Goal: Communication & Community: Answer question/provide support

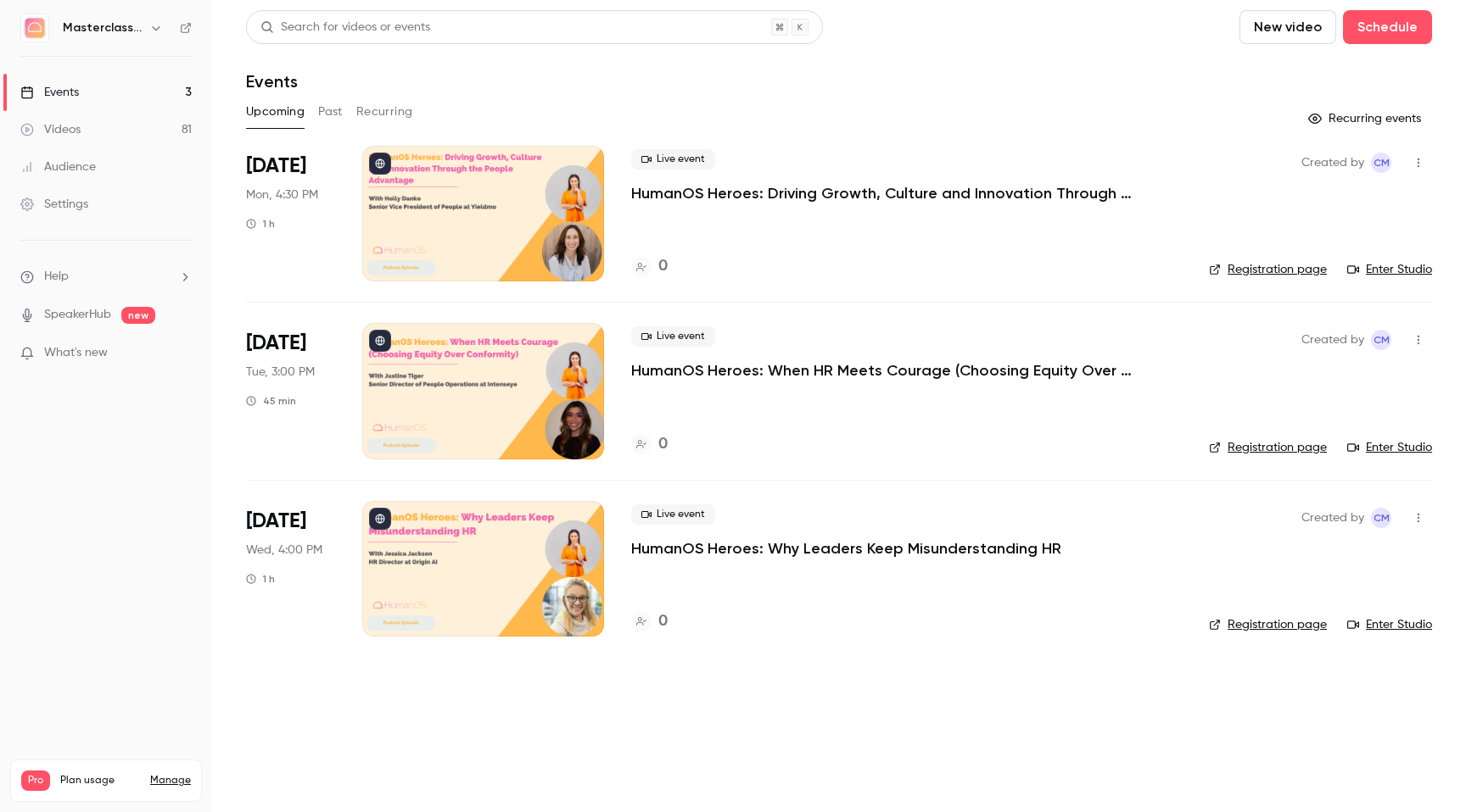
click at [62, 281] on span "Help" at bounding box center [56, 277] width 24 height 18
click at [257, 263] on link "Talk to [GEOGRAPHIC_DATA]" at bounding box center [312, 258] width 186 height 45
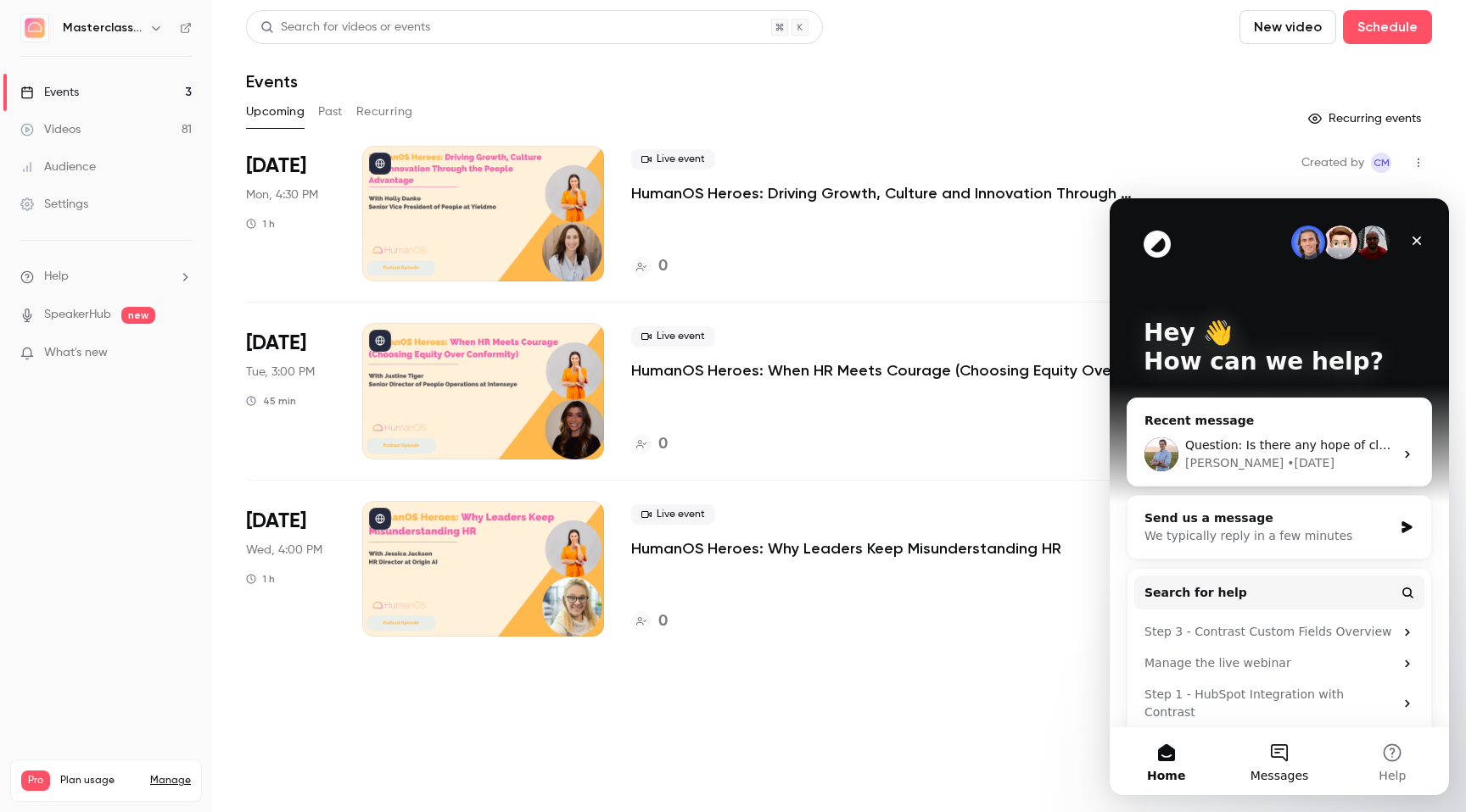
click at [1115, 415] on span "Messages" at bounding box center [1279, 775] width 59 height 12
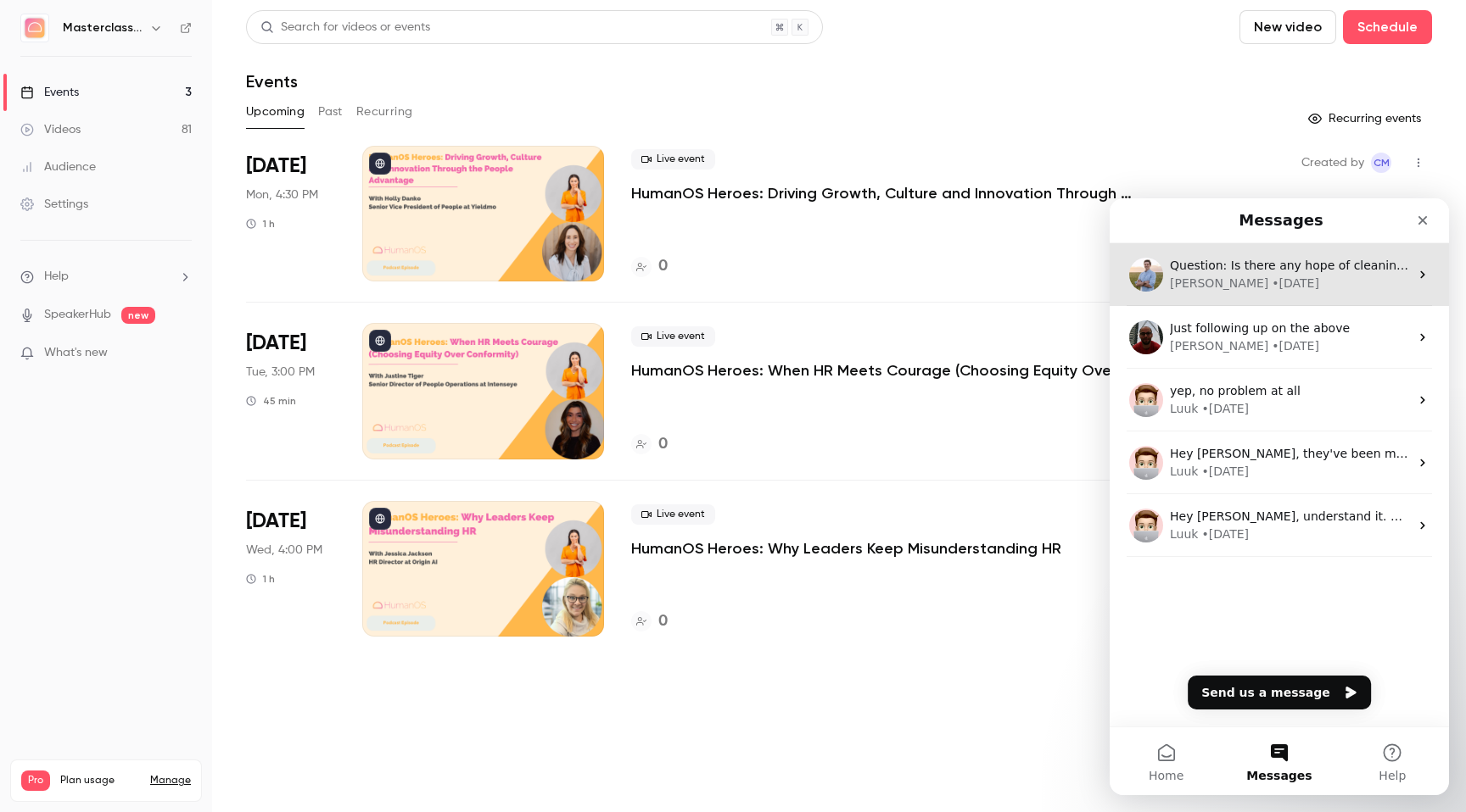
click at [1115, 274] on div "Question: Is there any hope of cleaning up or getting a better quality version …" at bounding box center [1289, 266] width 239 height 18
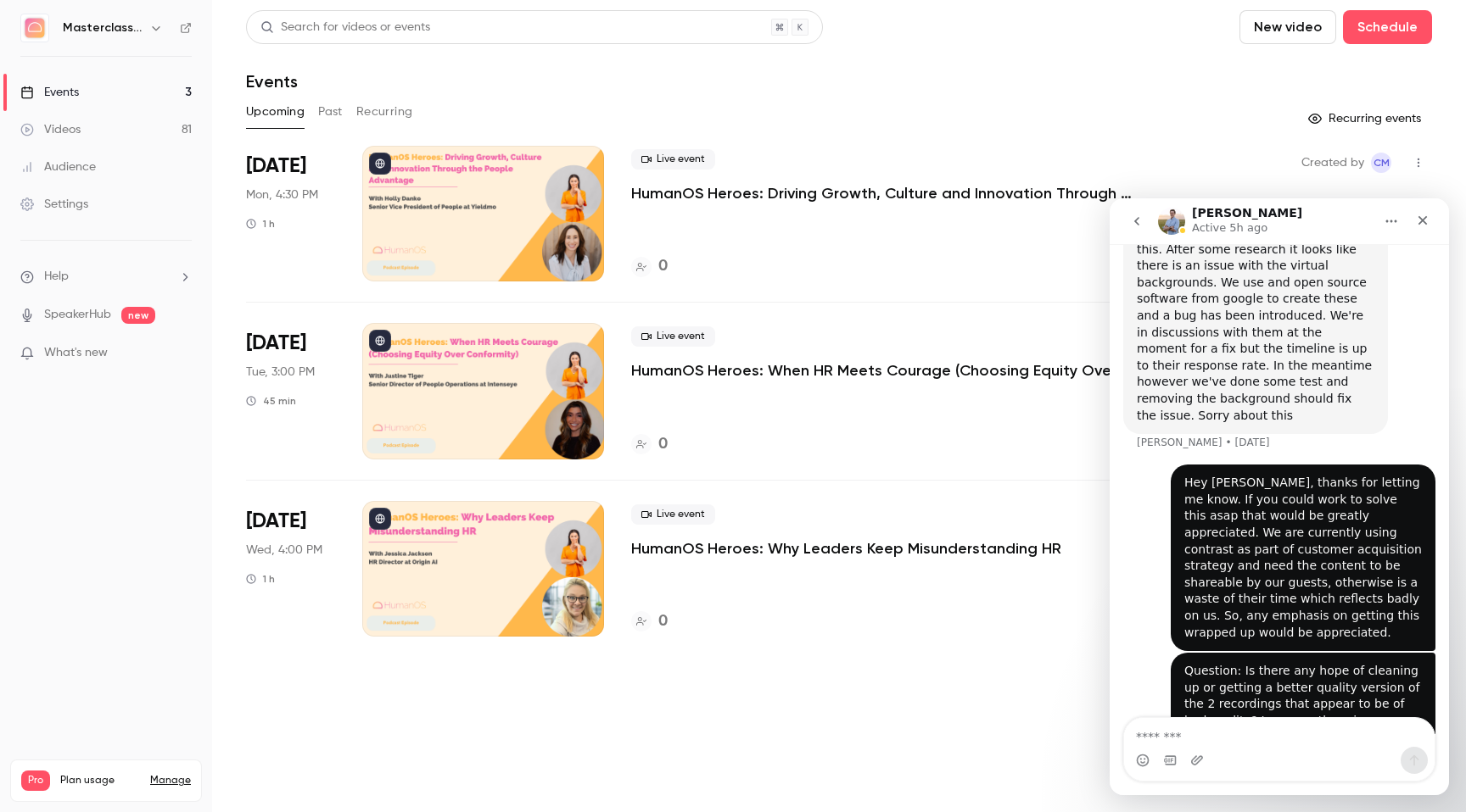
scroll to position [863, 0]
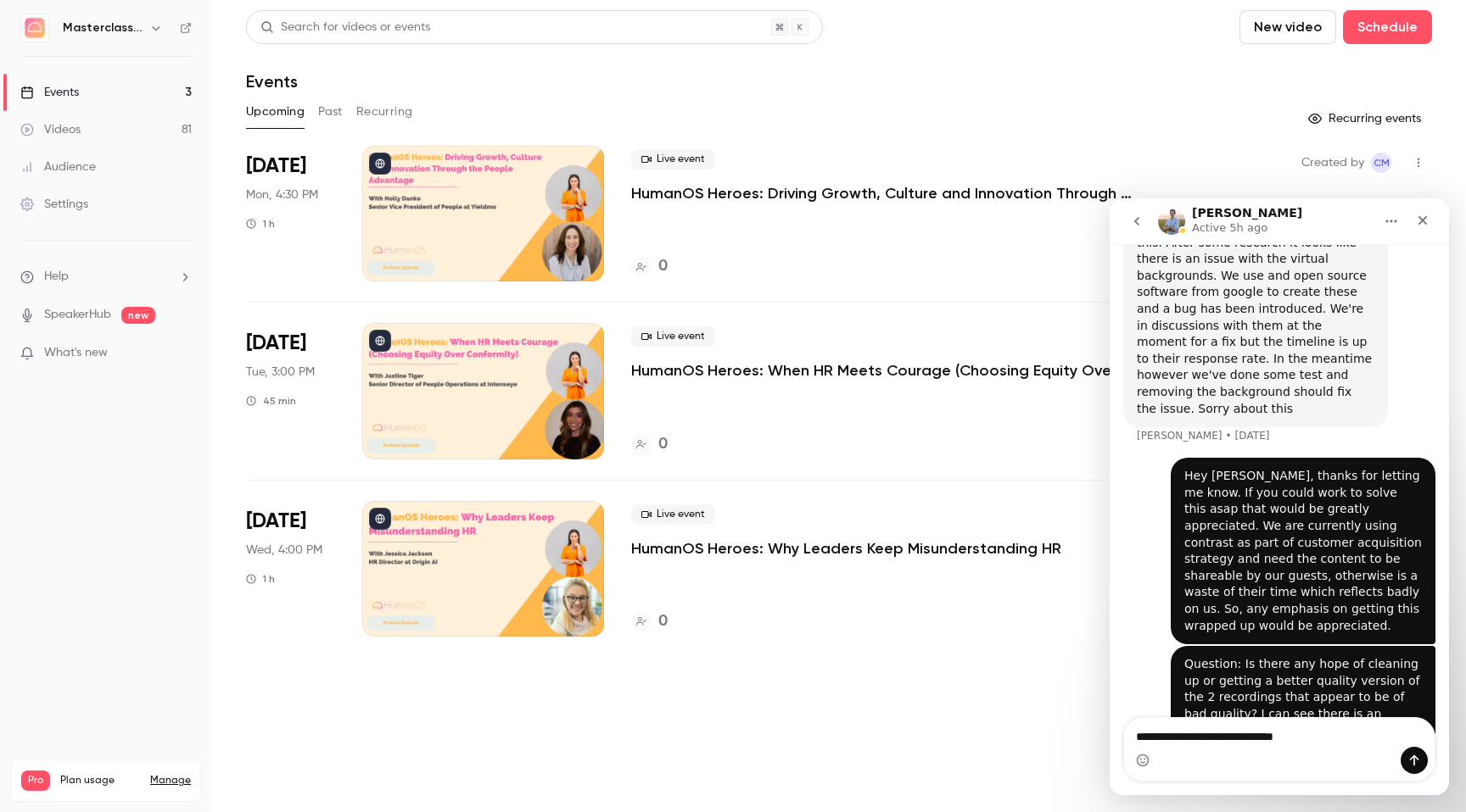
type textarea "**********"
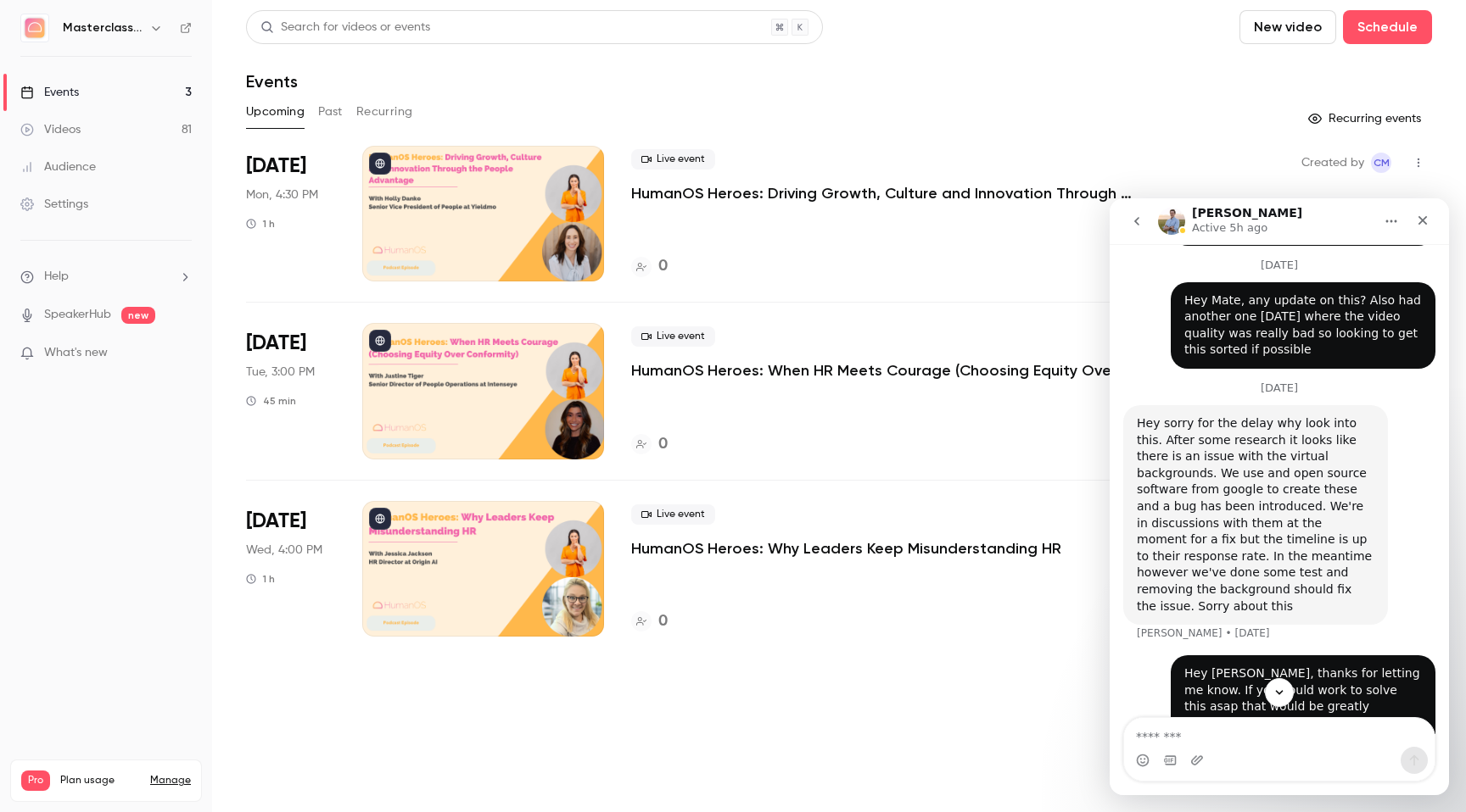
scroll to position [937, 0]
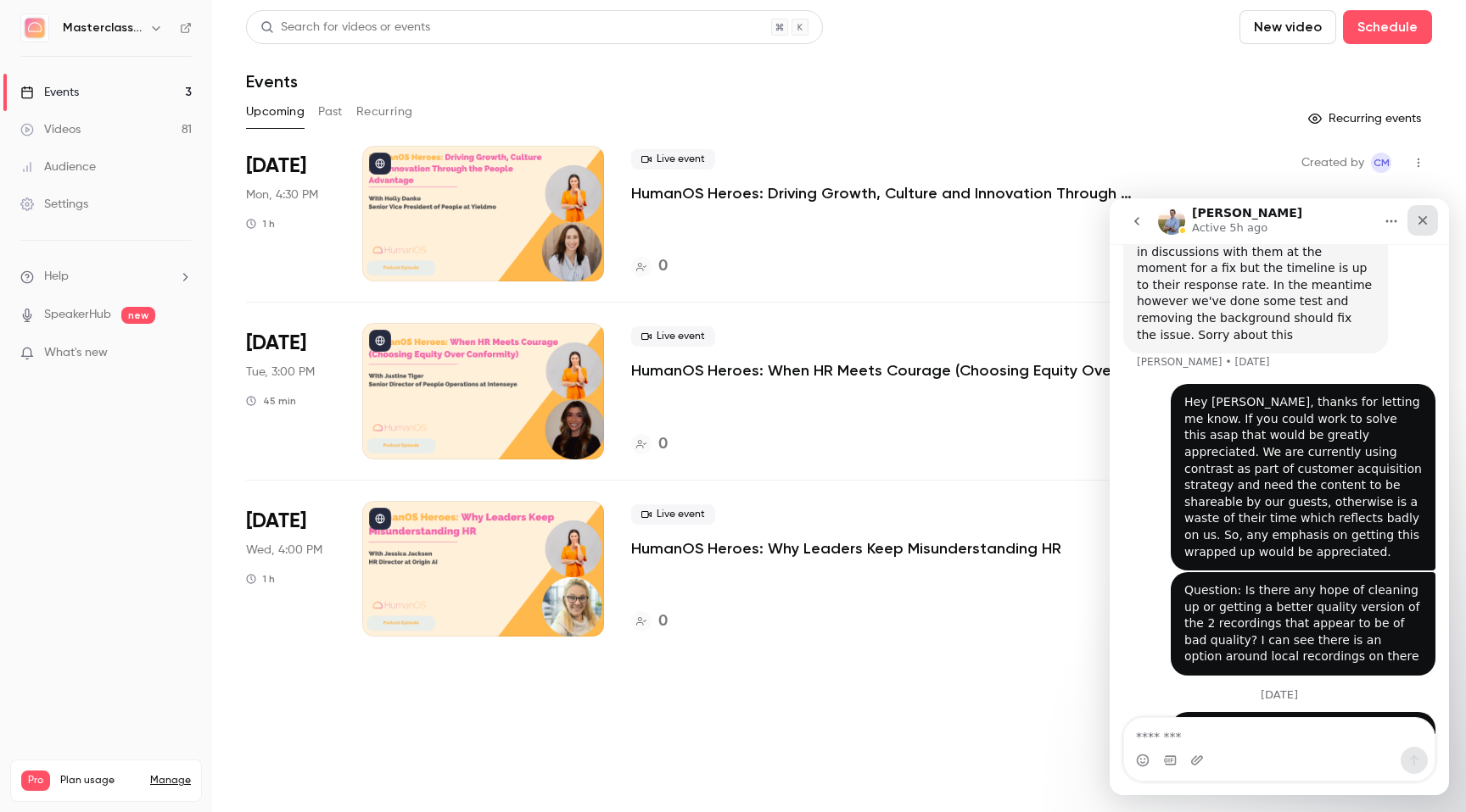
click at [1115, 230] on div "Close" at bounding box center [1423, 220] width 31 height 31
